Goal: Task Accomplishment & Management: Manage account settings

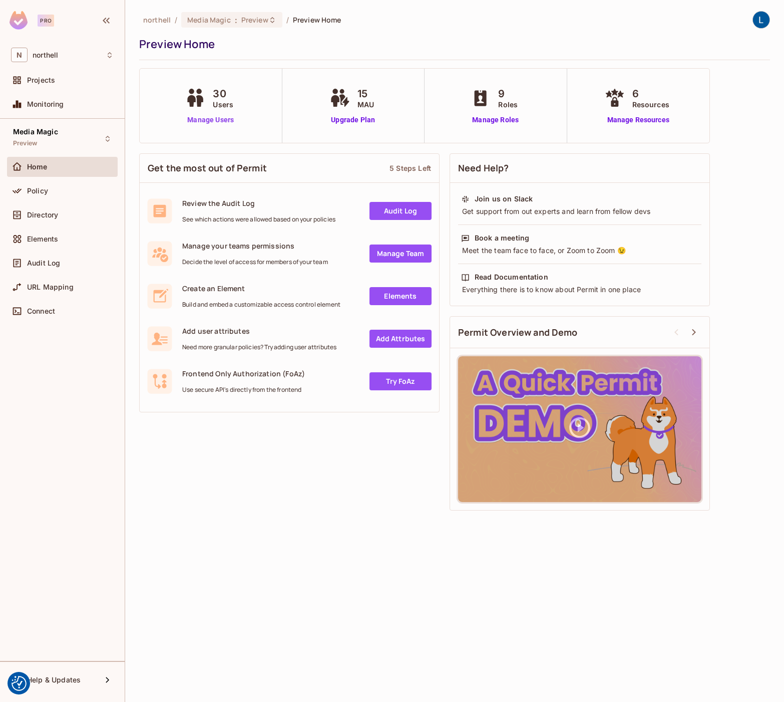
click at [226, 117] on link "Manage Users" at bounding box center [211, 120] width 56 height 11
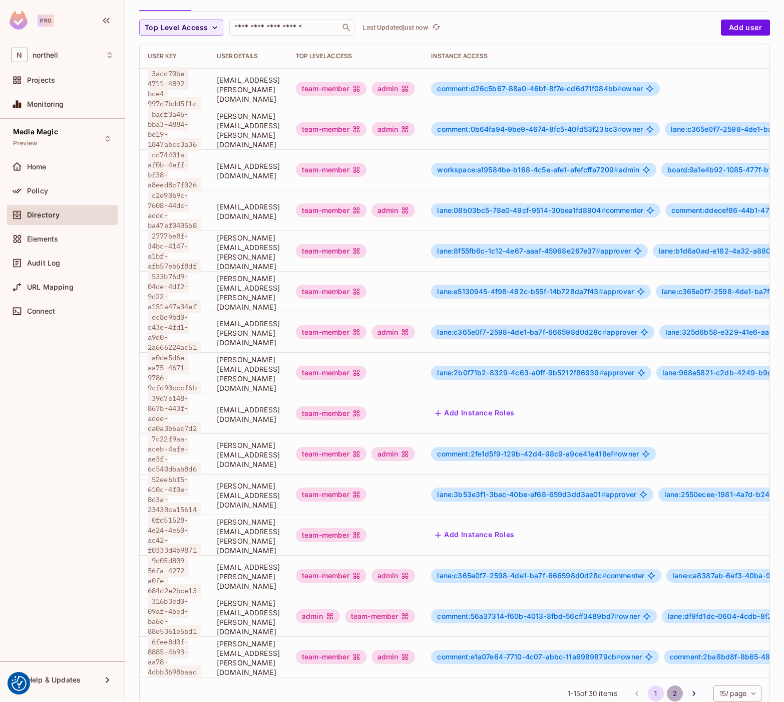
click at [672, 685] on button "2" at bounding box center [675, 693] width 16 height 16
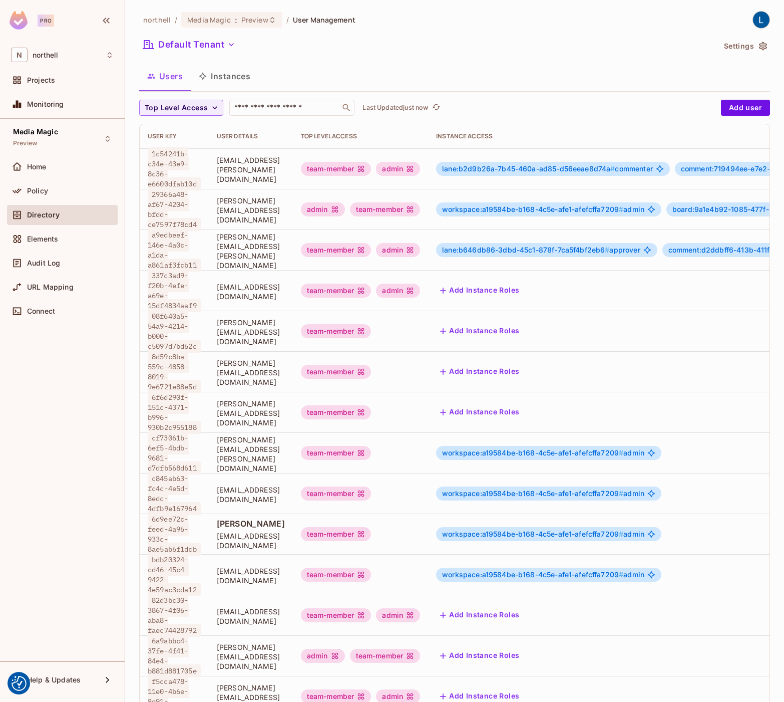
scroll to position [2, 0]
